Goal: Navigation & Orientation: Find specific page/section

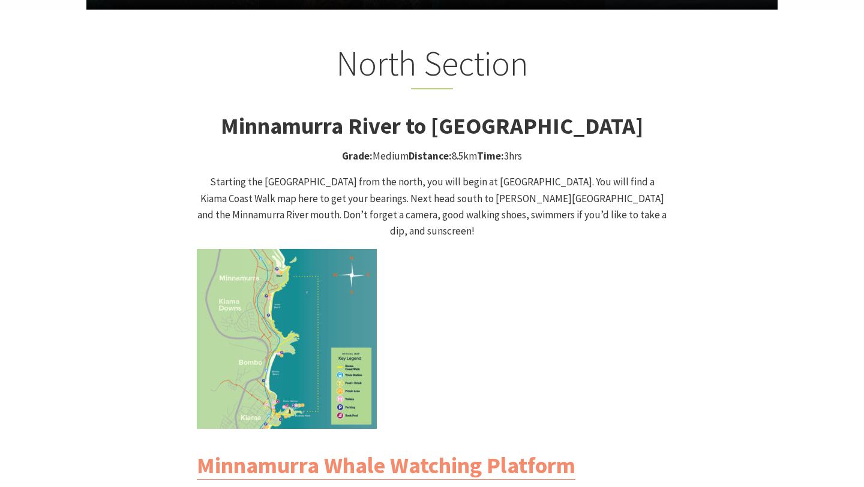
scroll to position [1108, 0]
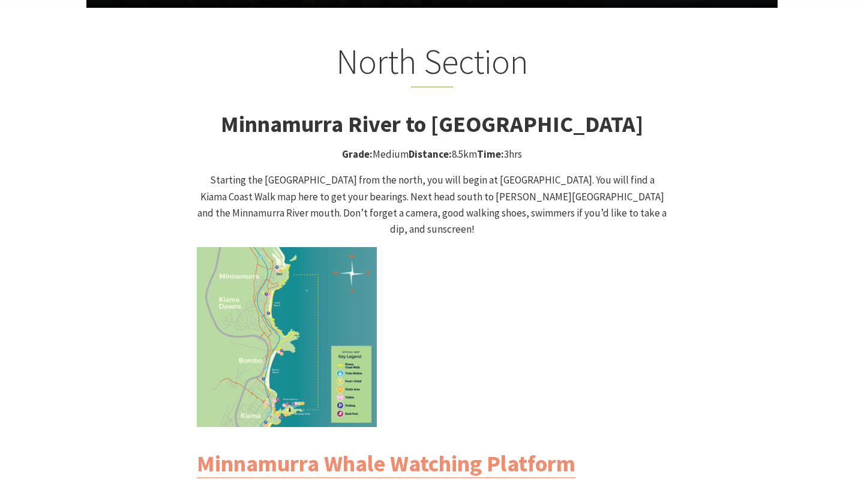
click at [252, 311] on img at bounding box center [287, 337] width 180 height 180
click at [303, 309] on img at bounding box center [287, 337] width 180 height 180
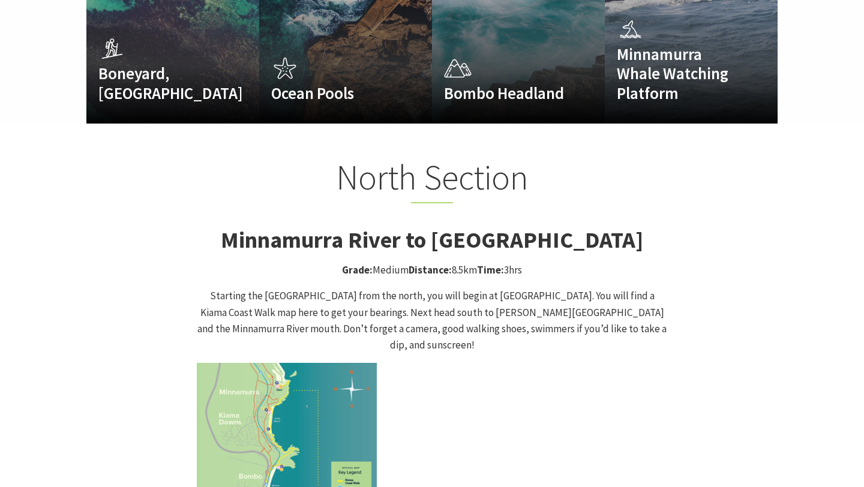
scroll to position [932, 0]
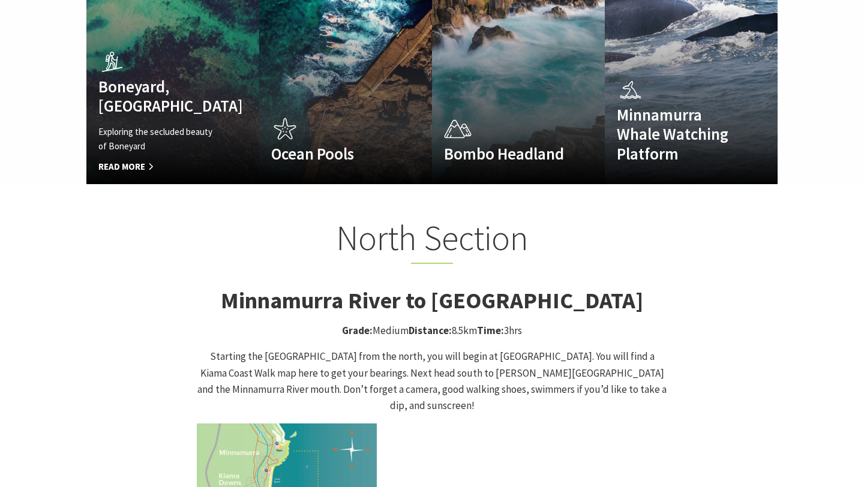
click at [194, 125] on p "Exploring the secluded beauty of Boneyard" at bounding box center [159, 139] width 123 height 29
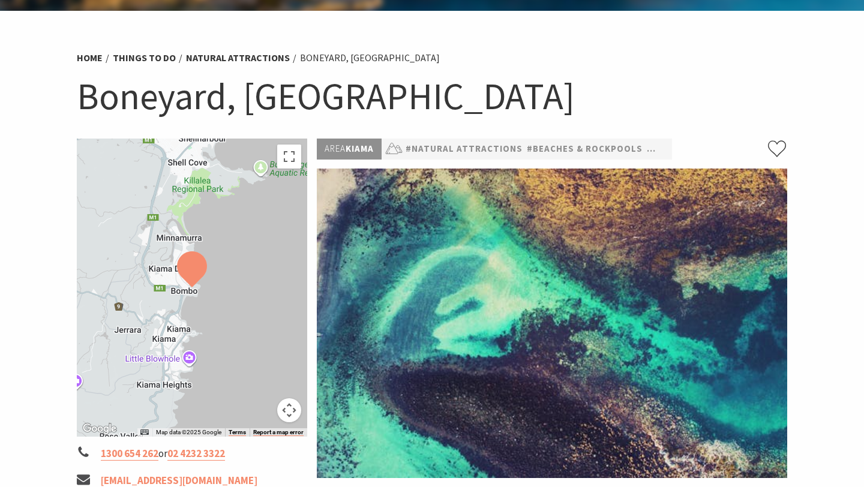
scroll to position [56, 0]
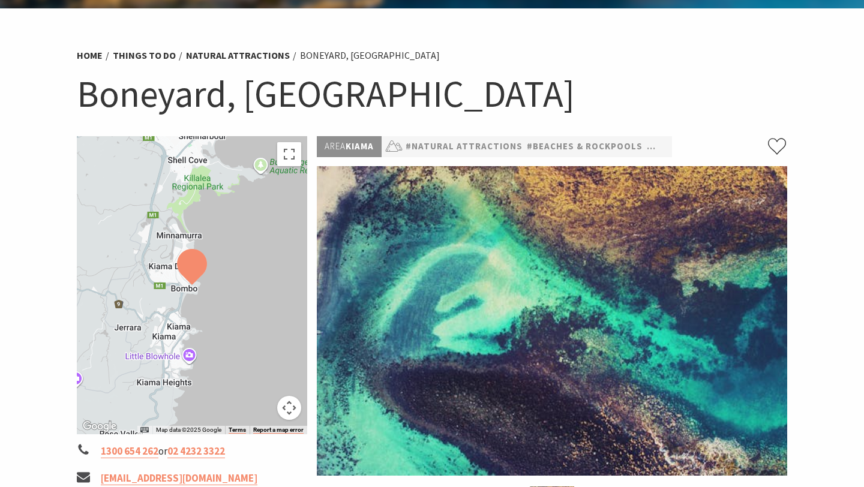
click at [184, 340] on div at bounding box center [192, 285] width 230 height 298
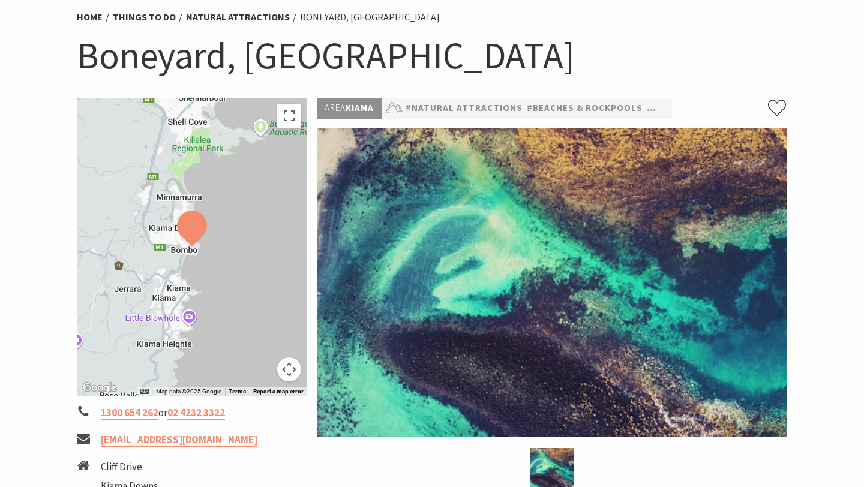
scroll to position [102, 0]
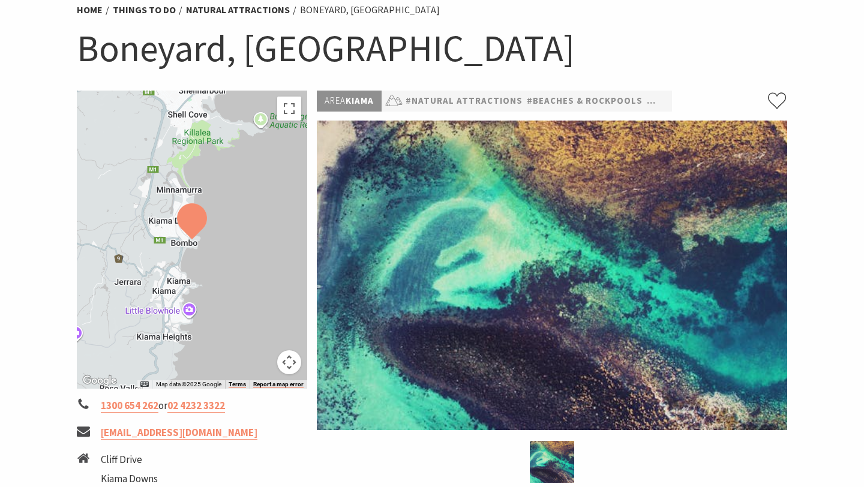
click at [288, 363] on button "Map camera controls" at bounding box center [289, 362] width 24 height 24
click at [264, 304] on button "Zoom in" at bounding box center [259, 302] width 24 height 24
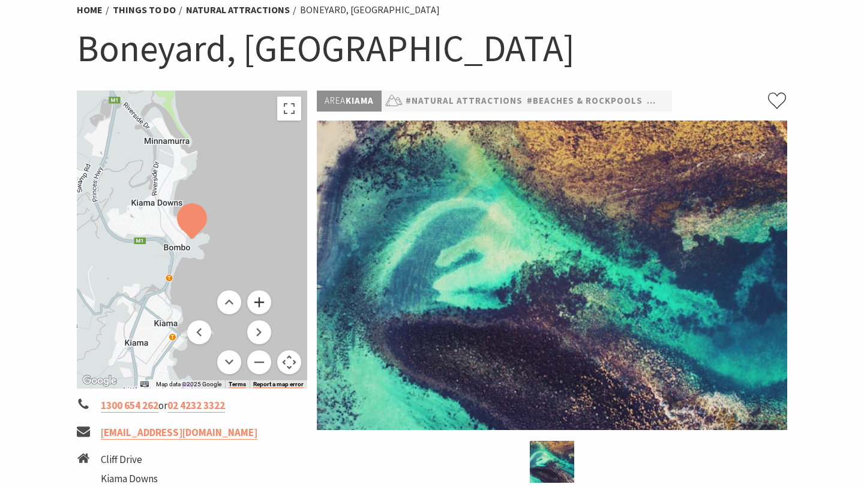
click at [264, 304] on button "Zoom in" at bounding box center [259, 302] width 24 height 24
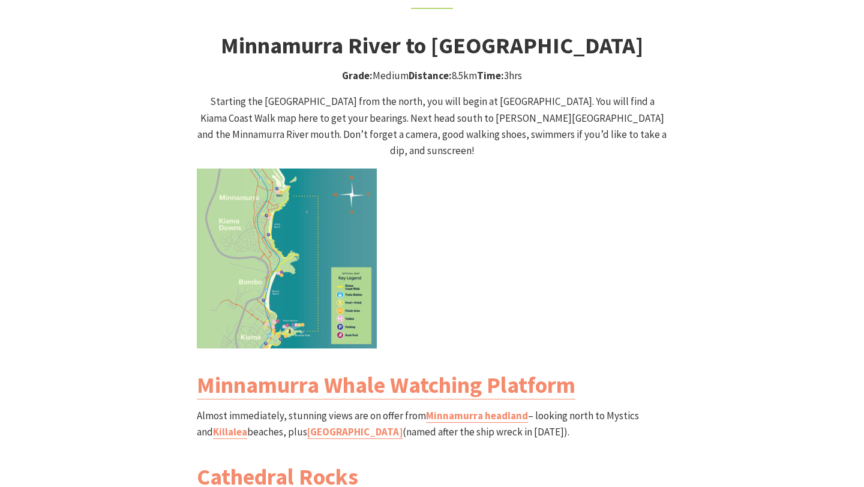
scroll to position [366, 861]
